Goal: Use online tool/utility: Utilize a website feature to perform a specific function

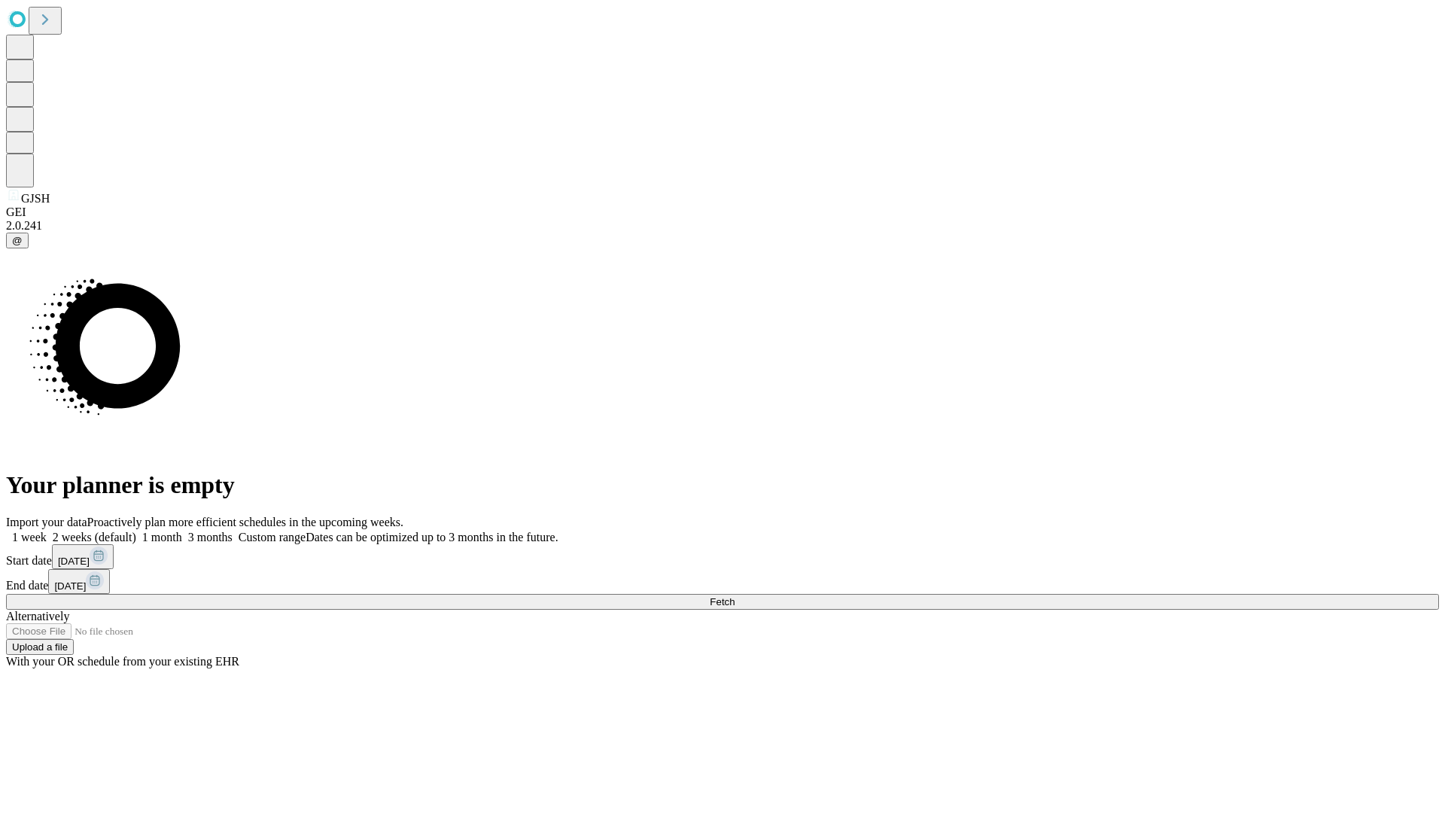
click at [735, 596] on span "Fetch" at bounding box center [722, 601] width 25 height 11
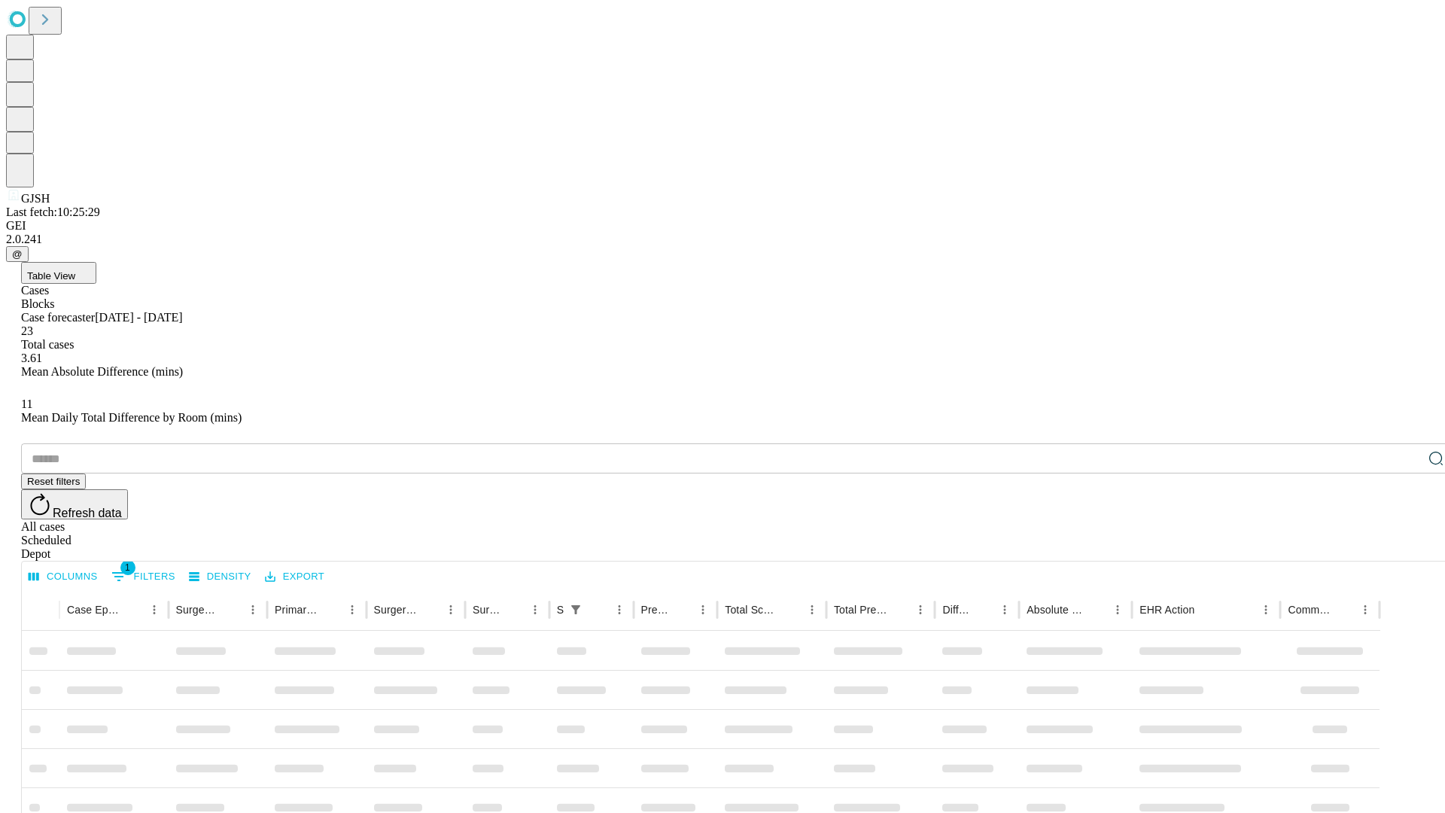
click at [75, 270] on span "Table View" at bounding box center [51, 275] width 48 height 11
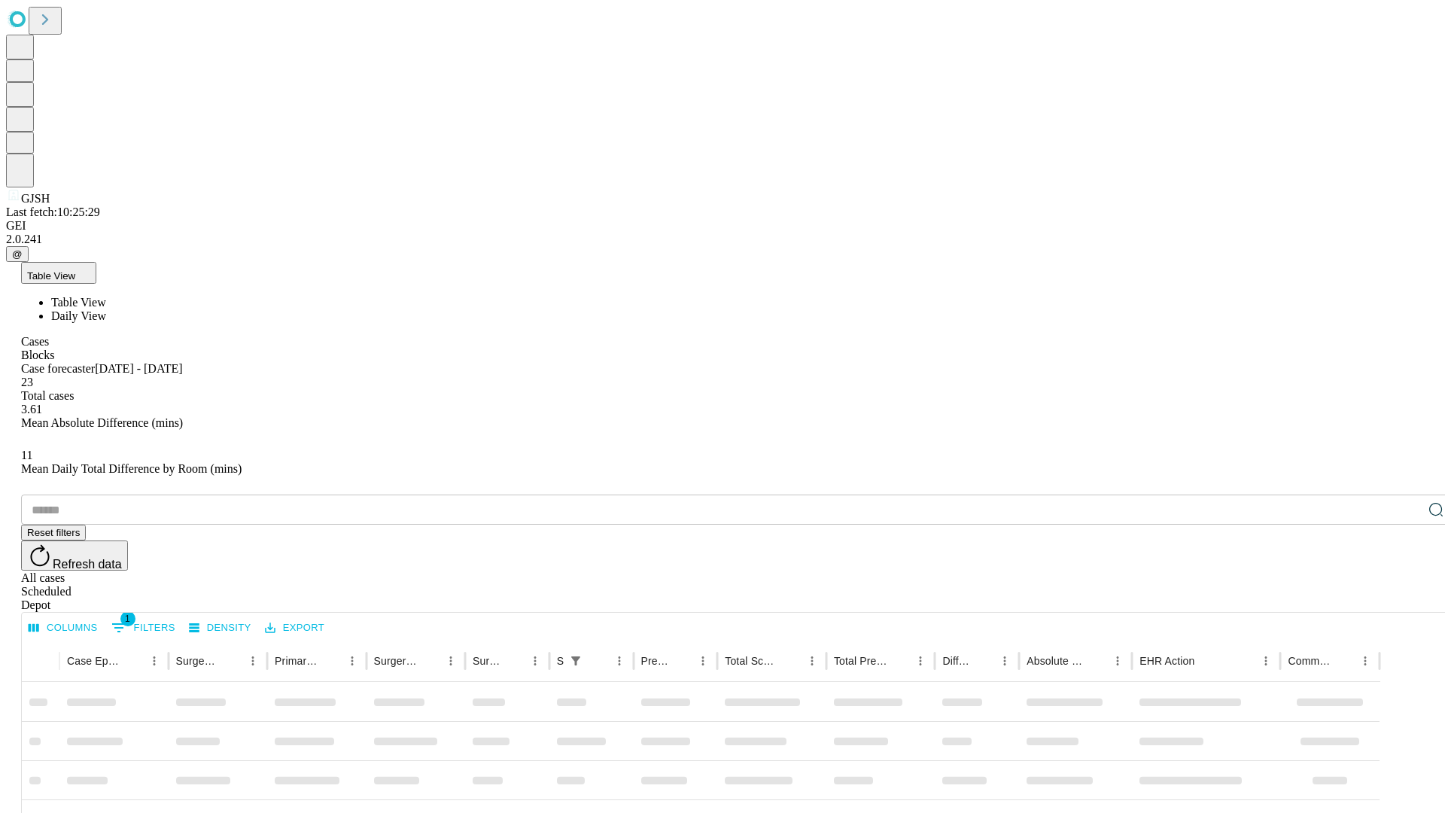
click at [106, 309] on span "Daily View" at bounding box center [78, 315] width 55 height 13
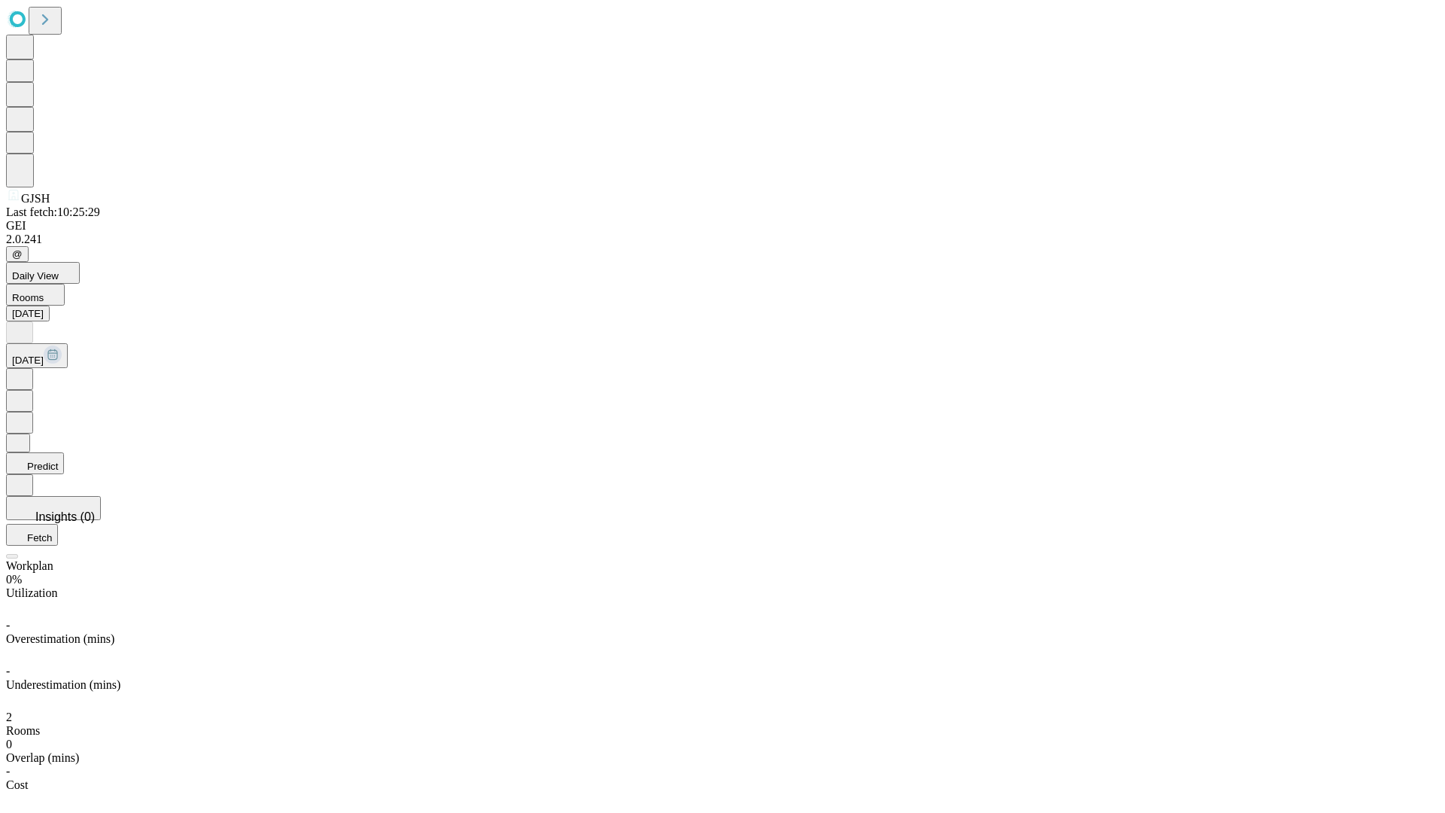
click at [64, 452] on button "Predict" at bounding box center [35, 463] width 58 height 22
